Goal: Task Accomplishment & Management: Manage account settings

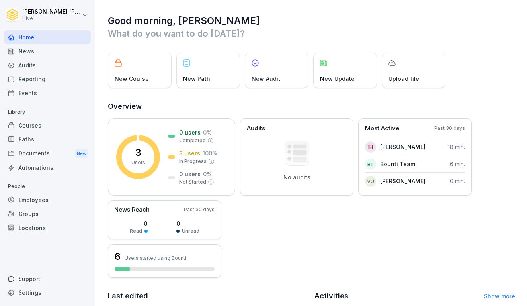
click at [29, 137] on div "Paths" at bounding box center [47, 139] width 87 height 14
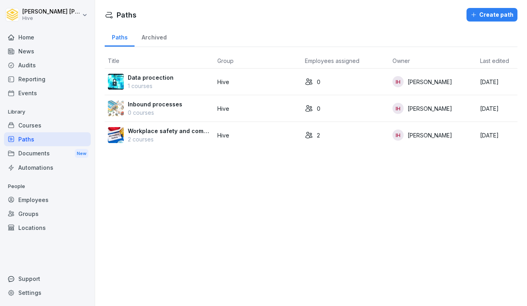
click at [177, 134] on p "Workplace safety and compliance" at bounding box center [169, 131] width 83 height 8
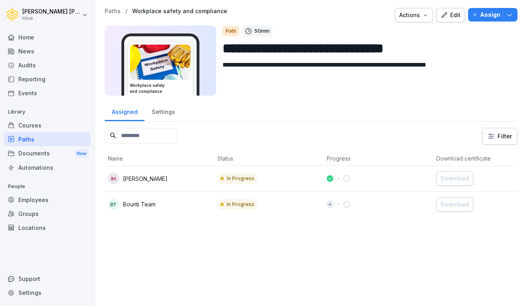
click at [480, 12] on div "Assign" at bounding box center [492, 14] width 41 height 9
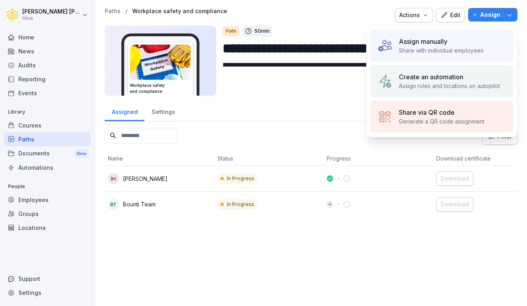
click at [431, 55] on div "Assign manually Share with individual employees" at bounding box center [442, 45] width 143 height 31
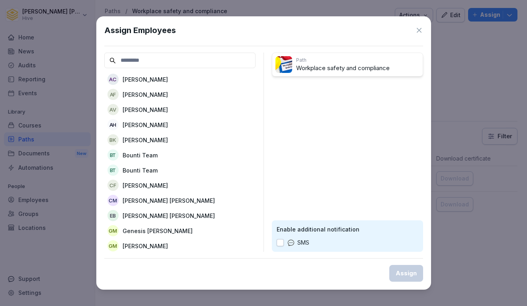
click at [421, 31] on icon at bounding box center [420, 30] width 8 height 8
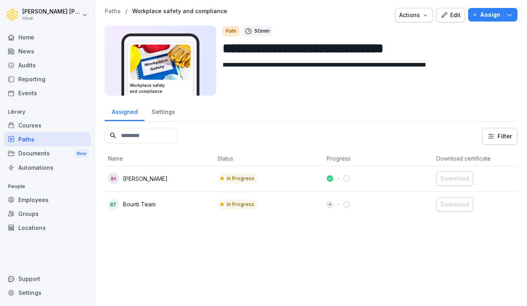
click at [472, 17] on button "Assign" at bounding box center [492, 15] width 49 height 14
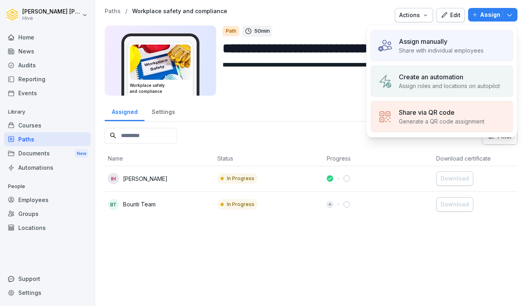
click at [435, 73] on p "Create an automation" at bounding box center [431, 77] width 65 height 10
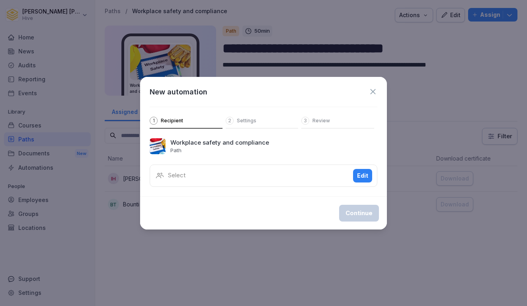
click at [316, 178] on div "Select Edit" at bounding box center [264, 176] width 228 height 22
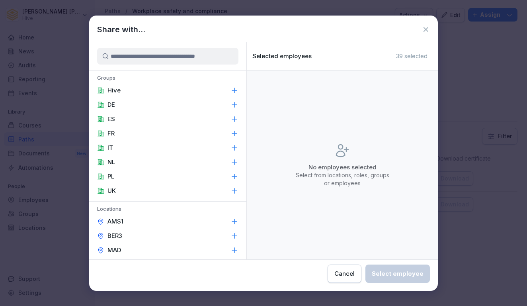
click at [234, 90] on icon at bounding box center [234, 90] width 5 height 5
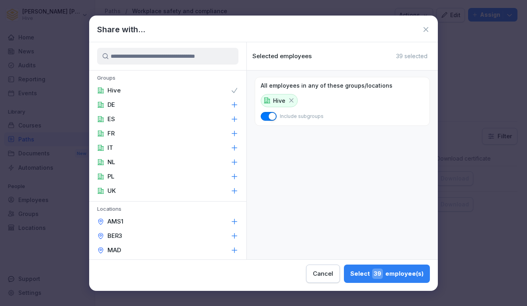
click at [351, 274] on div "Select 39 employee(s)" at bounding box center [387, 274] width 73 height 10
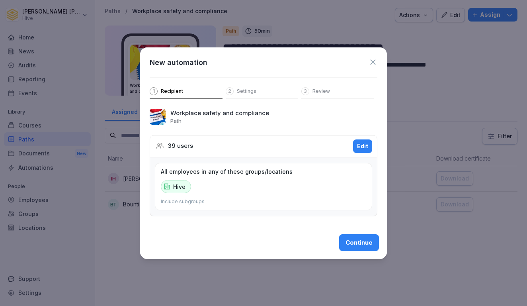
click at [365, 243] on div "Continue" at bounding box center [359, 242] width 27 height 9
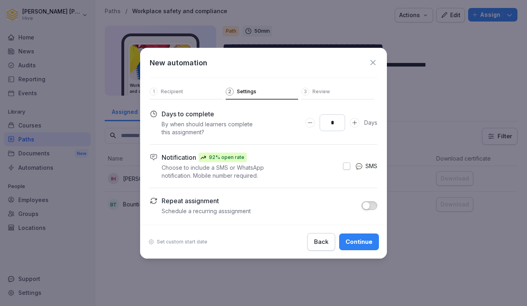
click at [172, 86] on div "New automation 1 Recipient 2 Settings 3 Review" at bounding box center [263, 74] width 247 height 52
click at [171, 92] on p "Recipient" at bounding box center [172, 91] width 22 height 6
click at [324, 237] on div "Back" at bounding box center [321, 241] width 14 height 9
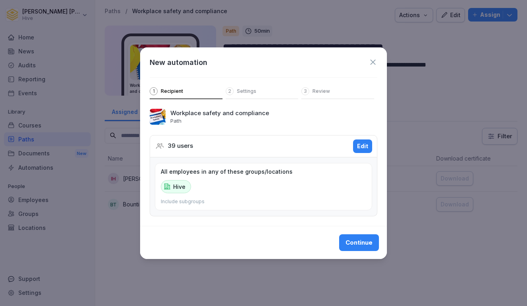
click at [360, 148] on div "Edit" at bounding box center [362, 146] width 11 height 9
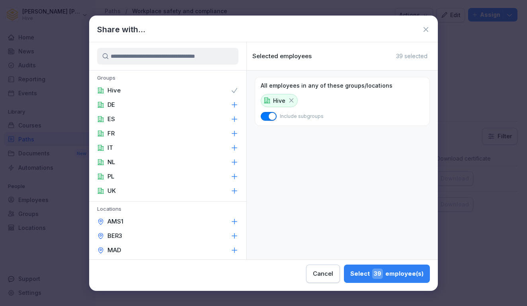
click at [231, 91] on icon at bounding box center [235, 90] width 8 height 8
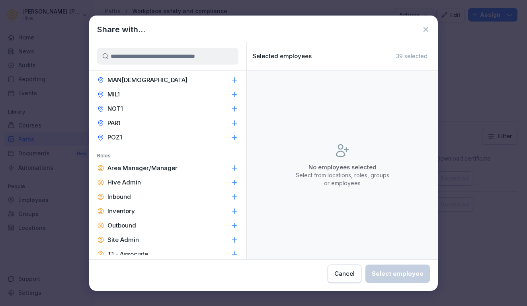
scroll to position [204, 0]
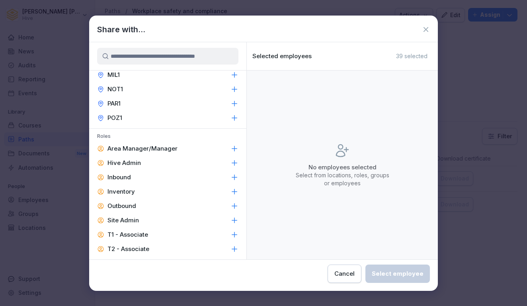
click at [153, 150] on p "Area Manager/Manager" at bounding box center [143, 149] width 70 height 8
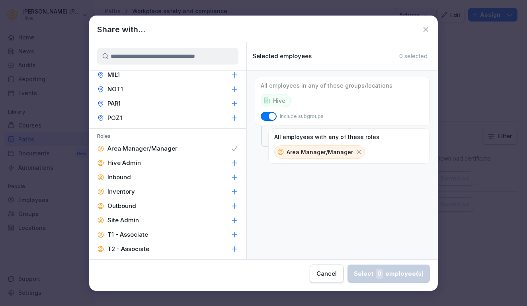
click at [357, 150] on icon at bounding box center [359, 152] width 4 height 4
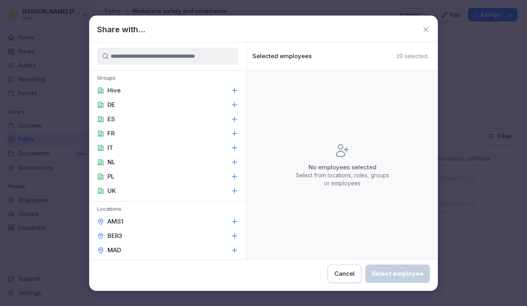
scroll to position [3, 0]
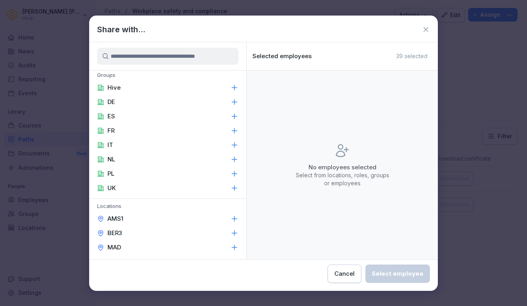
click at [137, 90] on div "Hive" at bounding box center [167, 87] width 157 height 14
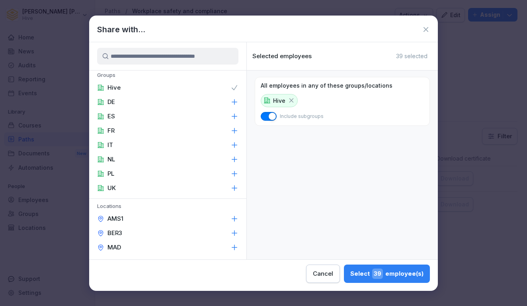
click at [351, 278] on div "Select 39 employee(s)" at bounding box center [387, 274] width 73 height 10
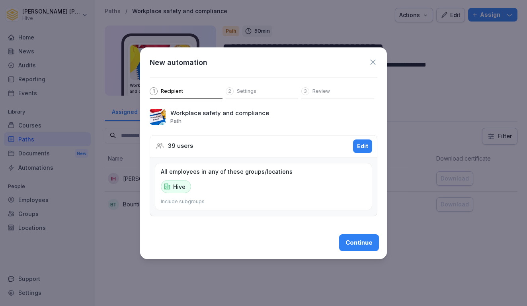
click at [365, 243] on div "Continue" at bounding box center [359, 242] width 27 height 9
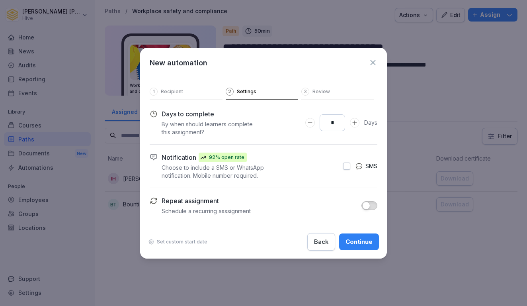
click at [365, 243] on div "Continue" at bounding box center [359, 241] width 27 height 9
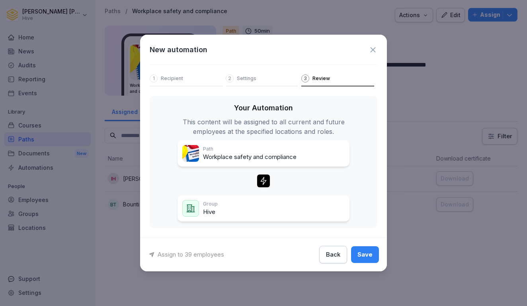
click at [231, 213] on div "Group Hive" at bounding box center [263, 208] width 163 height 17
click at [210, 207] on p "Group" at bounding box center [210, 203] width 15 height 7
click at [239, 150] on p "Path" at bounding box center [250, 148] width 94 height 7
click at [376, 51] on icon at bounding box center [373, 49] width 9 height 9
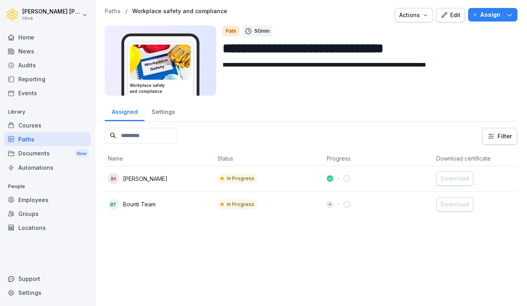
click at [55, 129] on div "Courses" at bounding box center [47, 125] width 87 height 14
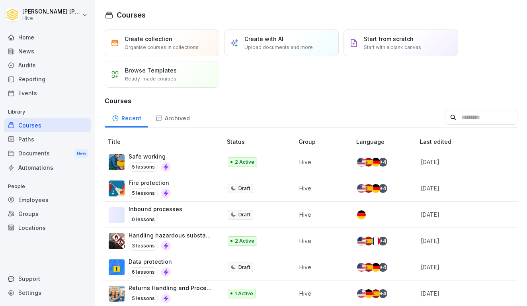
click at [45, 156] on div "Documents New" at bounding box center [47, 153] width 87 height 15
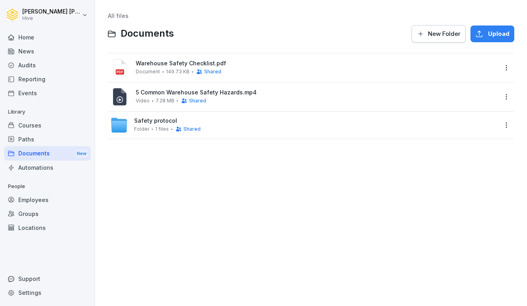
click at [46, 141] on div "Paths" at bounding box center [47, 139] width 87 height 14
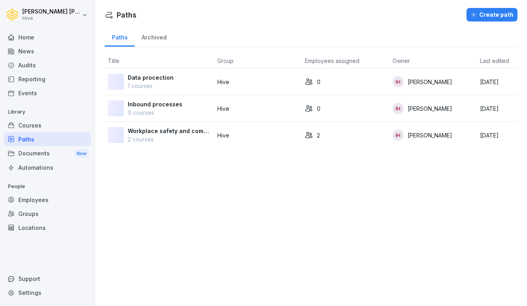
click at [46, 131] on div "Courses" at bounding box center [47, 125] width 87 height 14
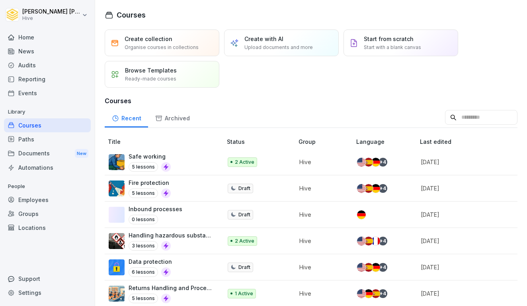
click at [47, 125] on div "Courses" at bounding box center [47, 125] width 87 height 14
click at [45, 134] on div "Paths" at bounding box center [47, 139] width 87 height 14
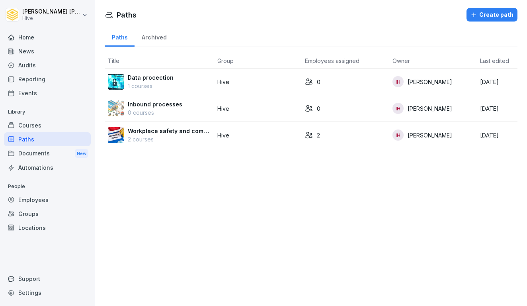
click at [43, 127] on div "Courses" at bounding box center [47, 125] width 87 height 14
